Goal: Task Accomplishment & Management: Complete application form

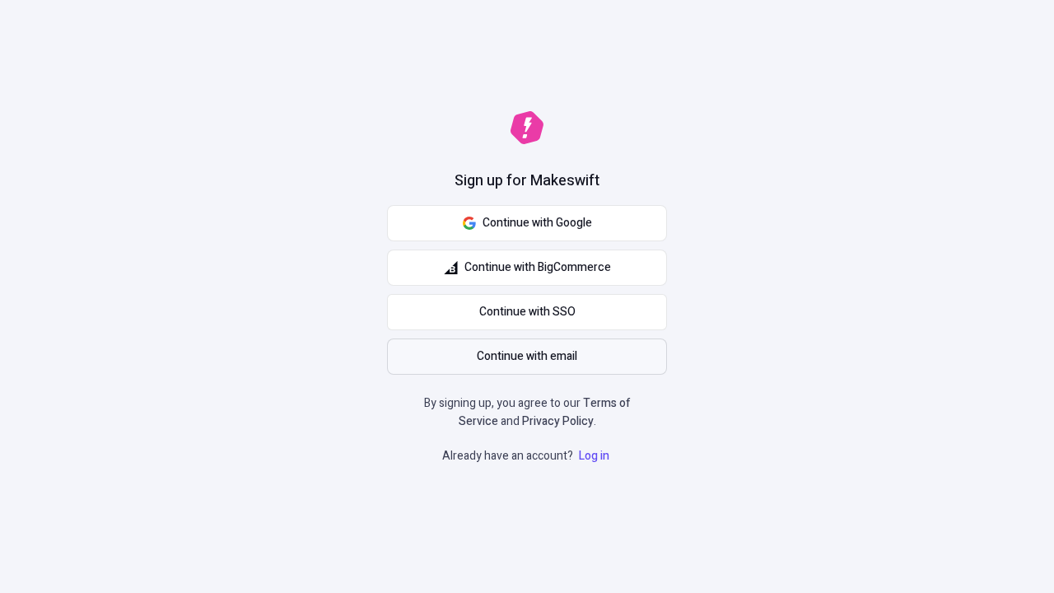
click at [527, 357] on span "Continue with email" at bounding box center [527, 356] width 100 height 18
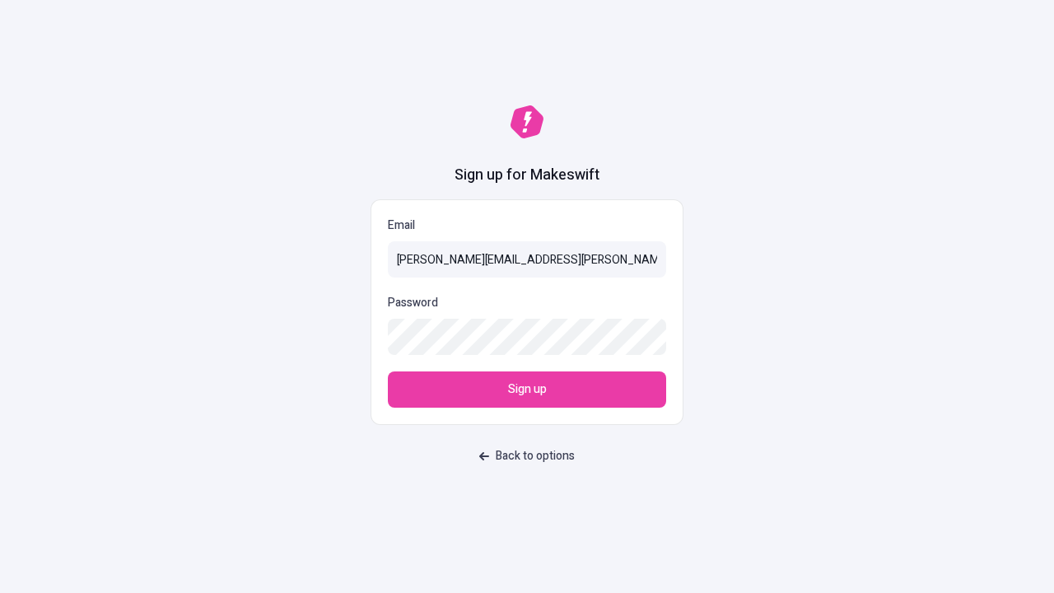
type input "[PERSON_NAME][EMAIL_ADDRESS][PERSON_NAME][PERSON_NAME][DOMAIN_NAME]"
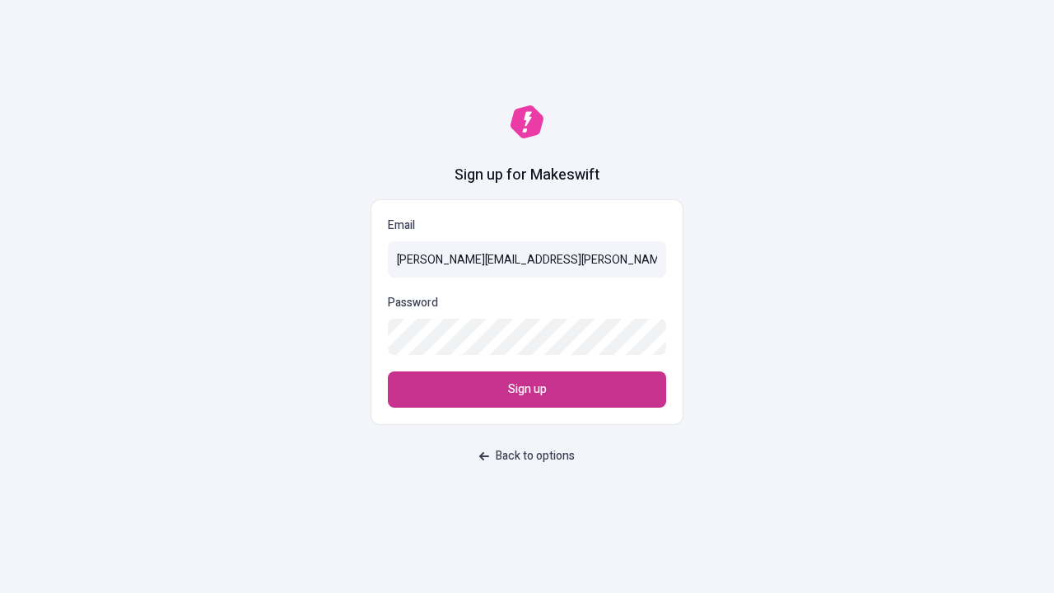
click at [527, 389] on span "Sign up" at bounding box center [527, 389] width 39 height 18
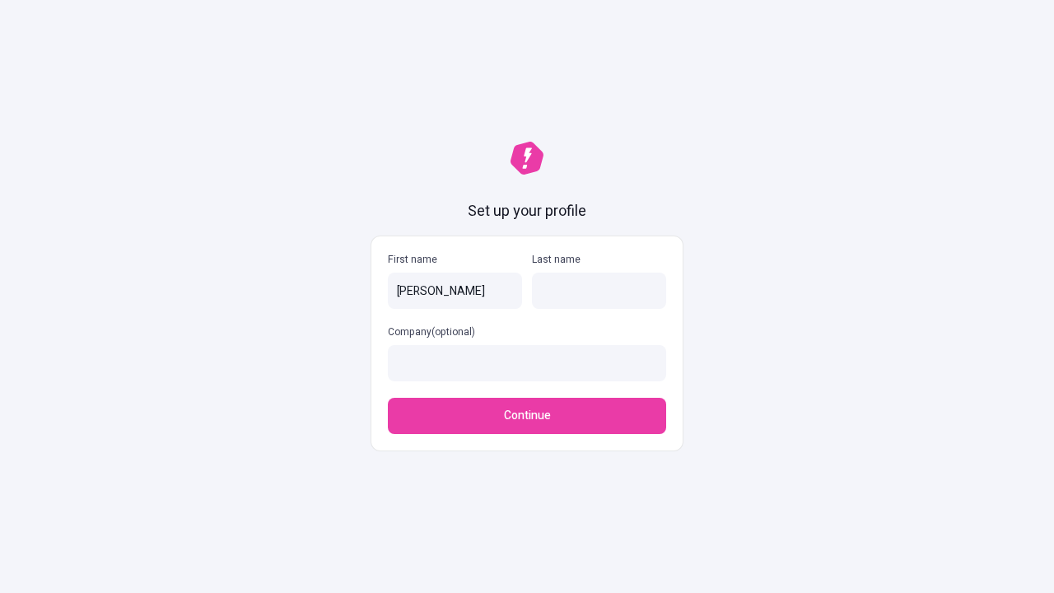
type input "Phyllis"
type input "Funk"
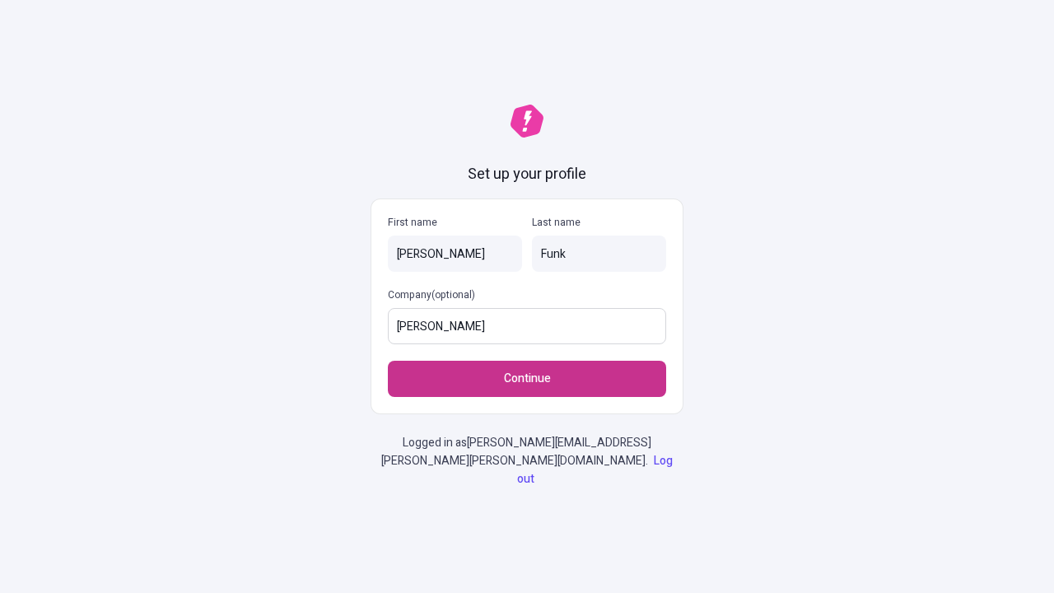
type input "Wunsch - Abshire"
click at [527, 388] on span "Continue" at bounding box center [527, 379] width 47 height 18
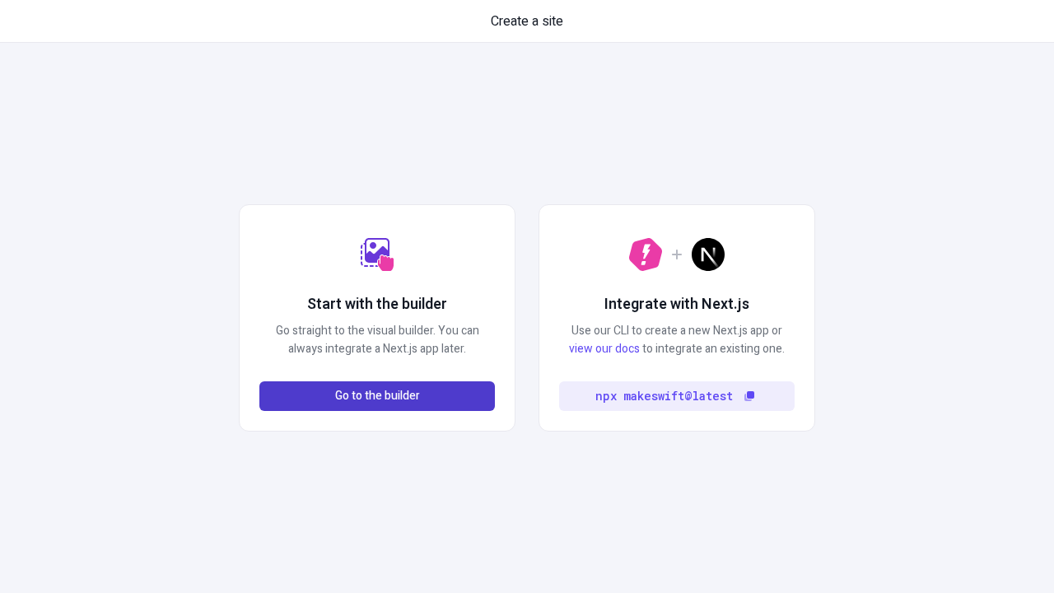
click at [377, 396] on span "Go to the builder" at bounding box center [377, 396] width 85 height 18
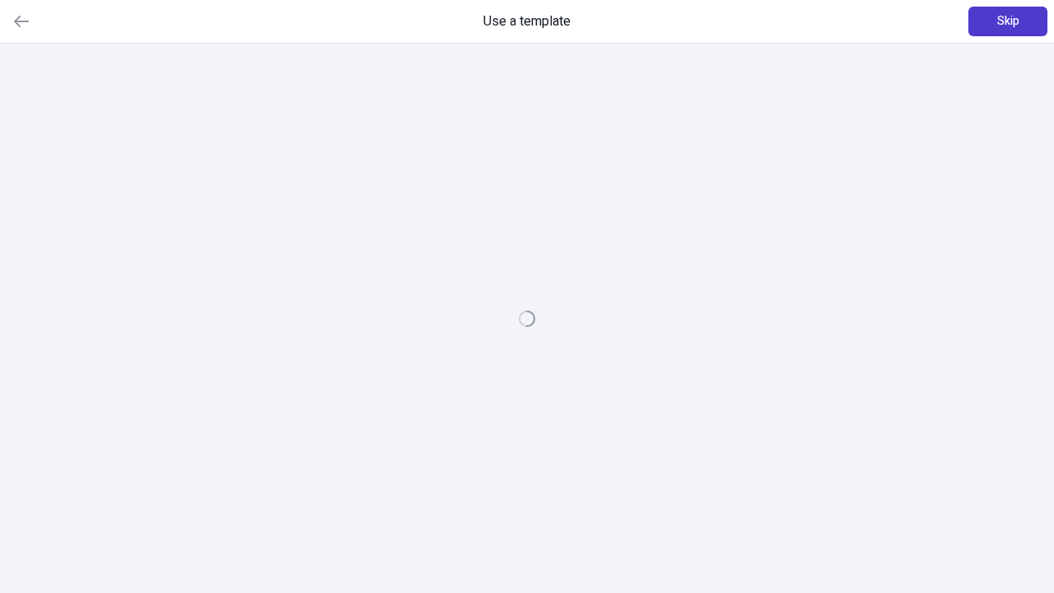
click at [1008, 21] on span "Skip" at bounding box center [1008, 21] width 22 height 18
